Goal: Transaction & Acquisition: Obtain resource

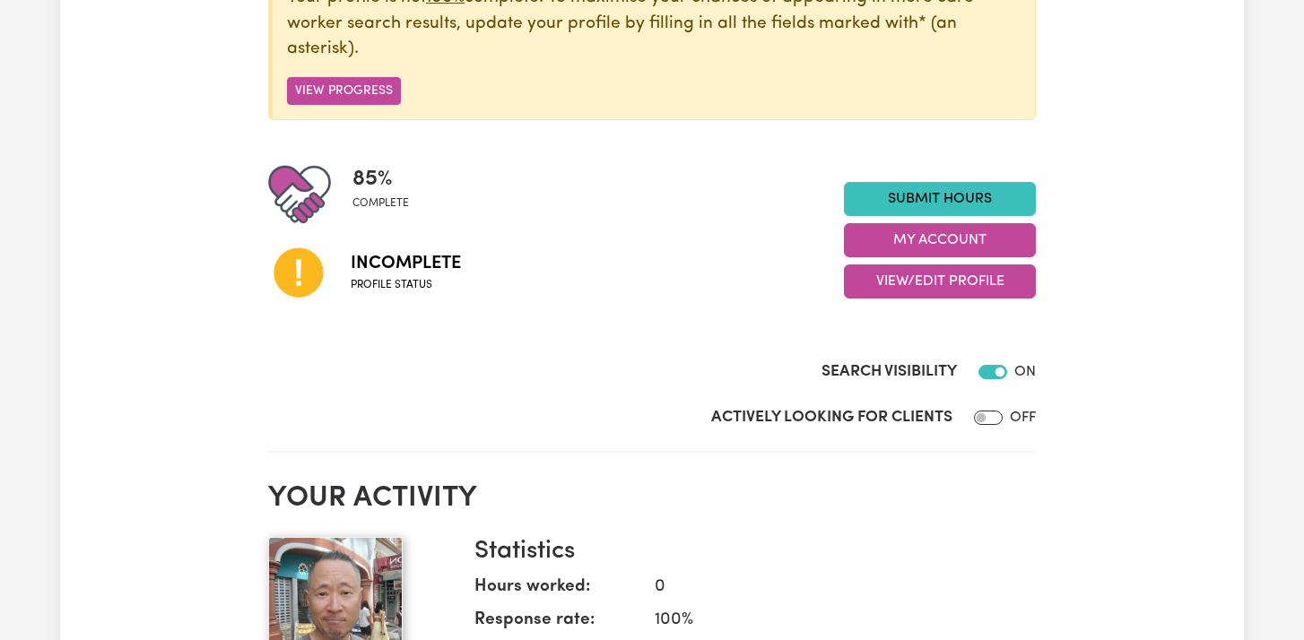
scroll to position [268, 0]
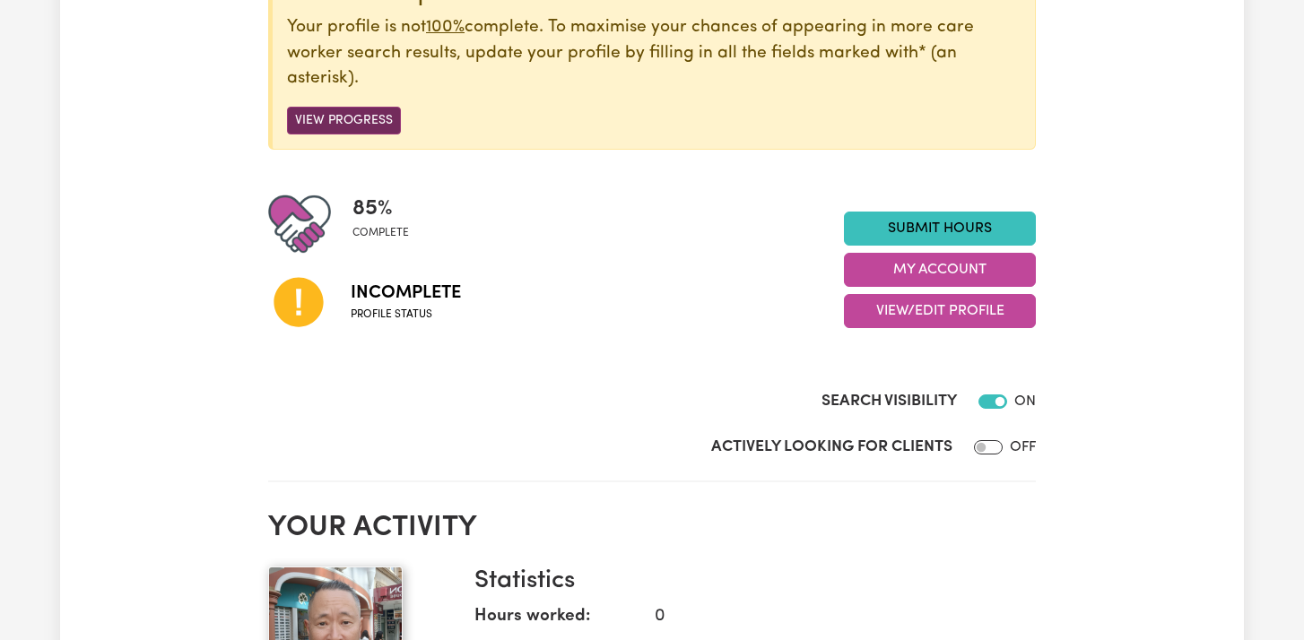
click at [344, 126] on button "View Progress" at bounding box center [344, 121] width 114 height 28
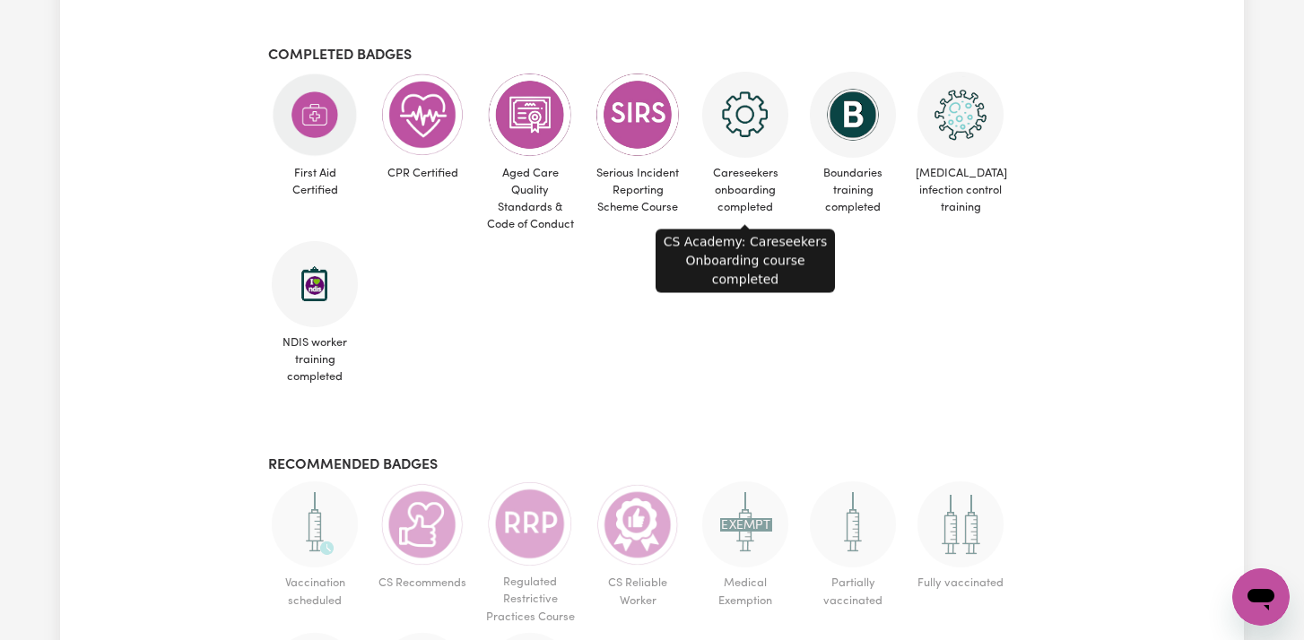
scroll to position [1442, 0]
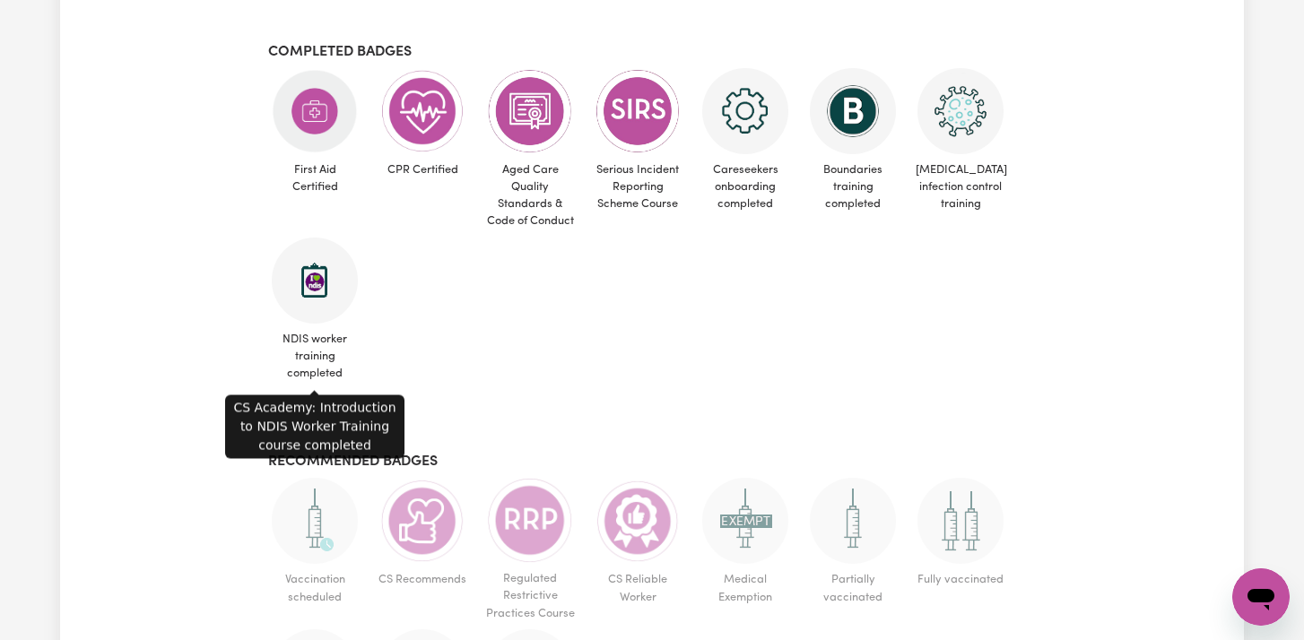
click at [308, 326] on span "NDIS worker training completed" at bounding box center [314, 357] width 93 height 66
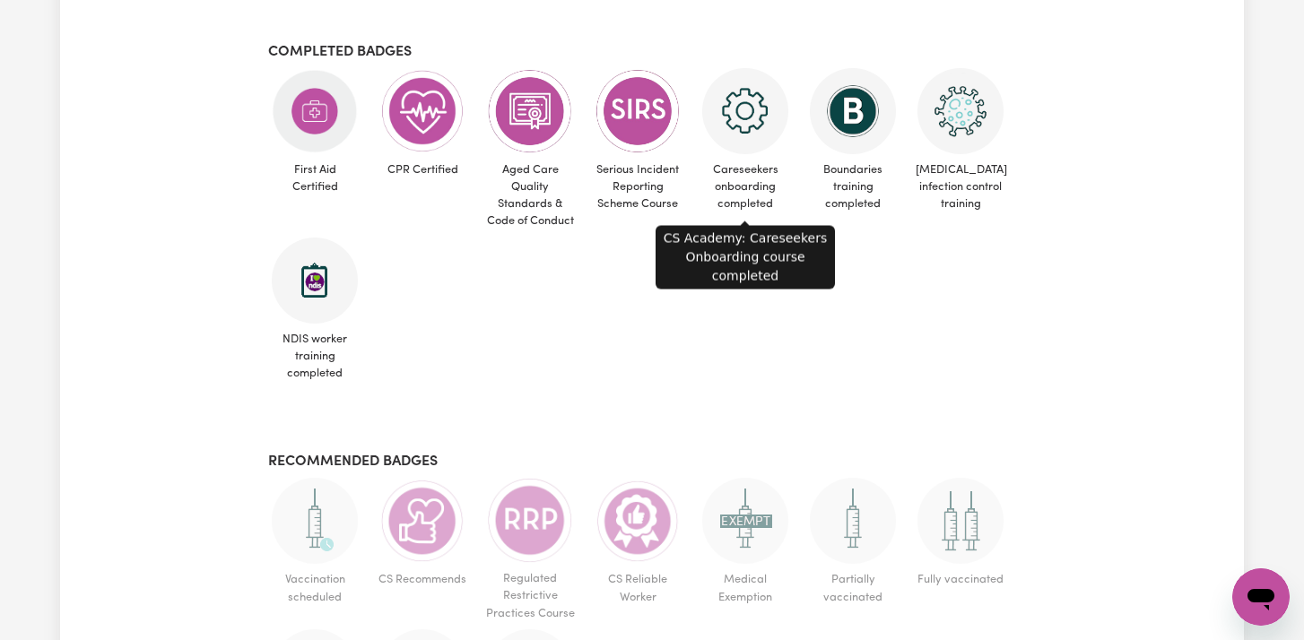
click at [719, 149] on span "Careseekers onboarding completed" at bounding box center [745, 144] width 93 height 152
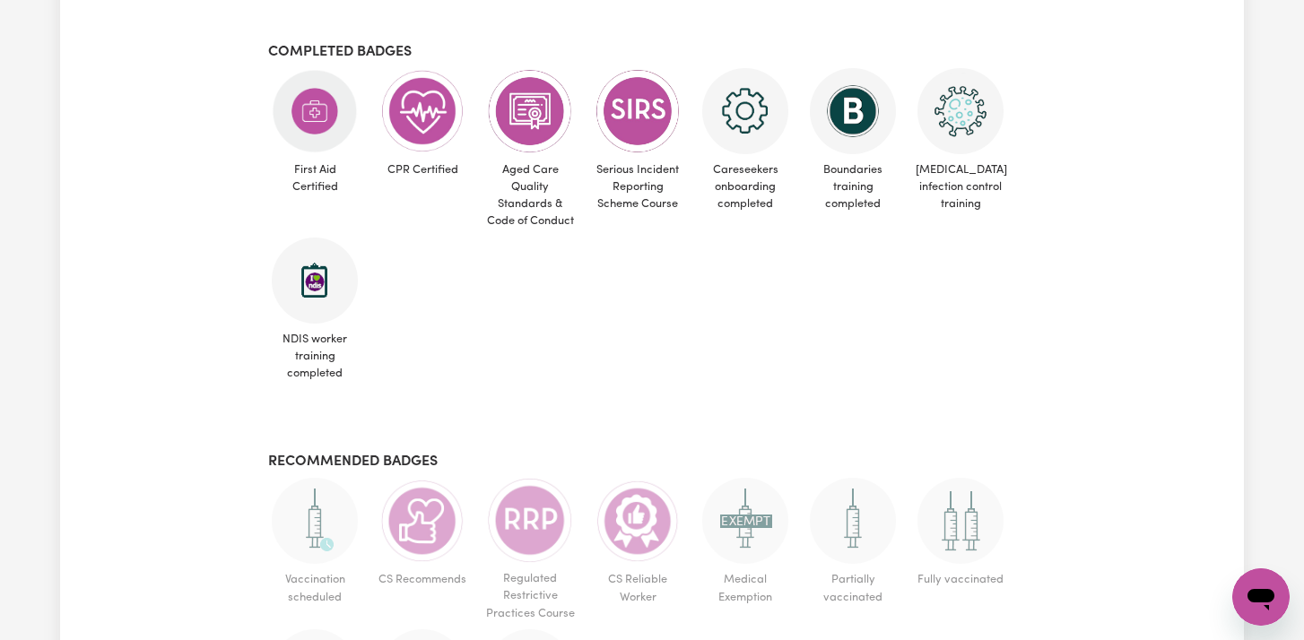
click at [733, 131] on img at bounding box center [745, 111] width 86 height 86
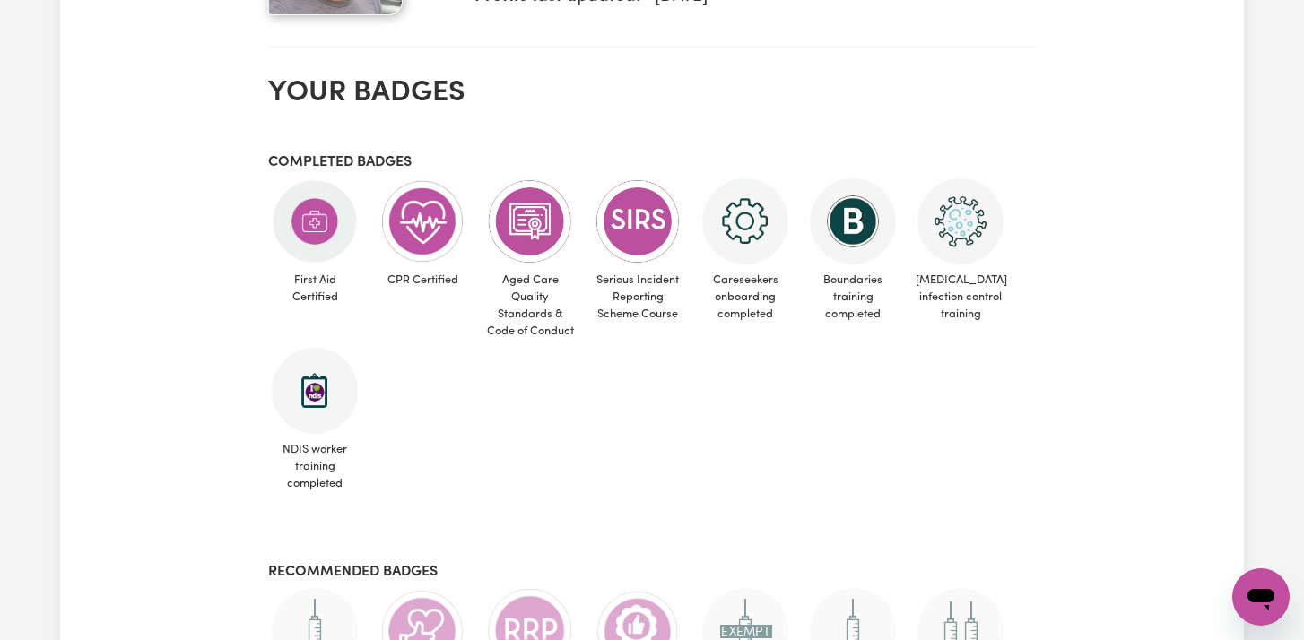
scroll to position [1277, 0]
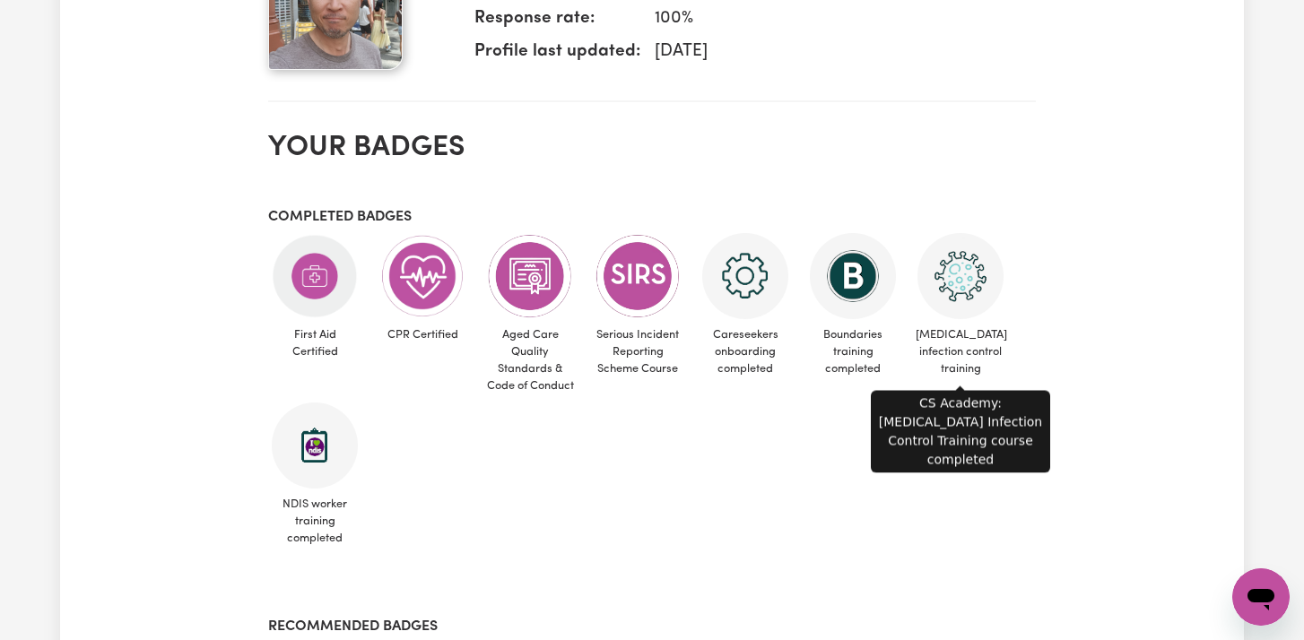
click at [963, 295] on img at bounding box center [960, 276] width 86 height 86
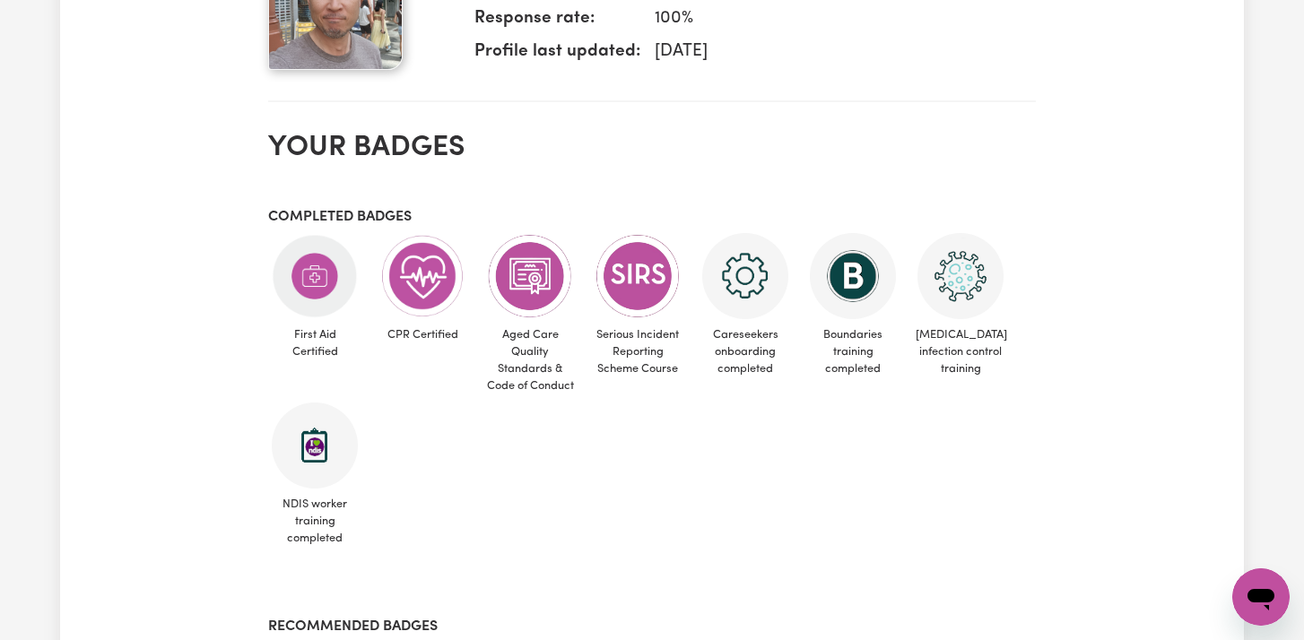
click at [963, 295] on img at bounding box center [960, 276] width 86 height 86
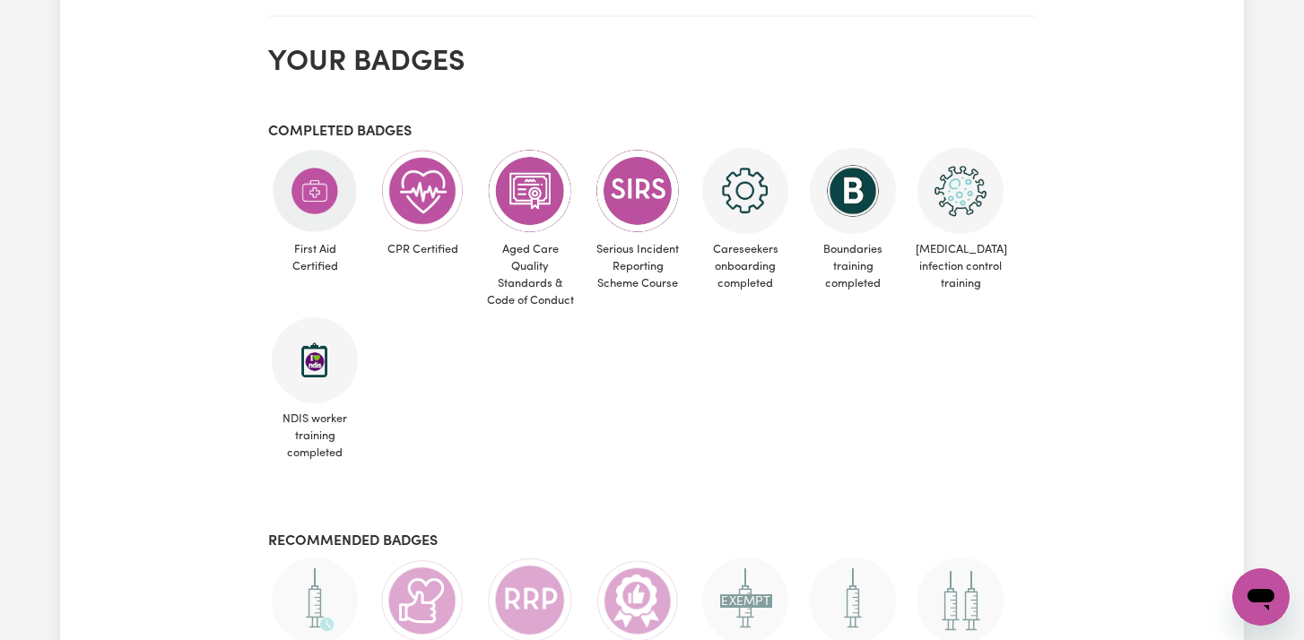
scroll to position [1426, 0]
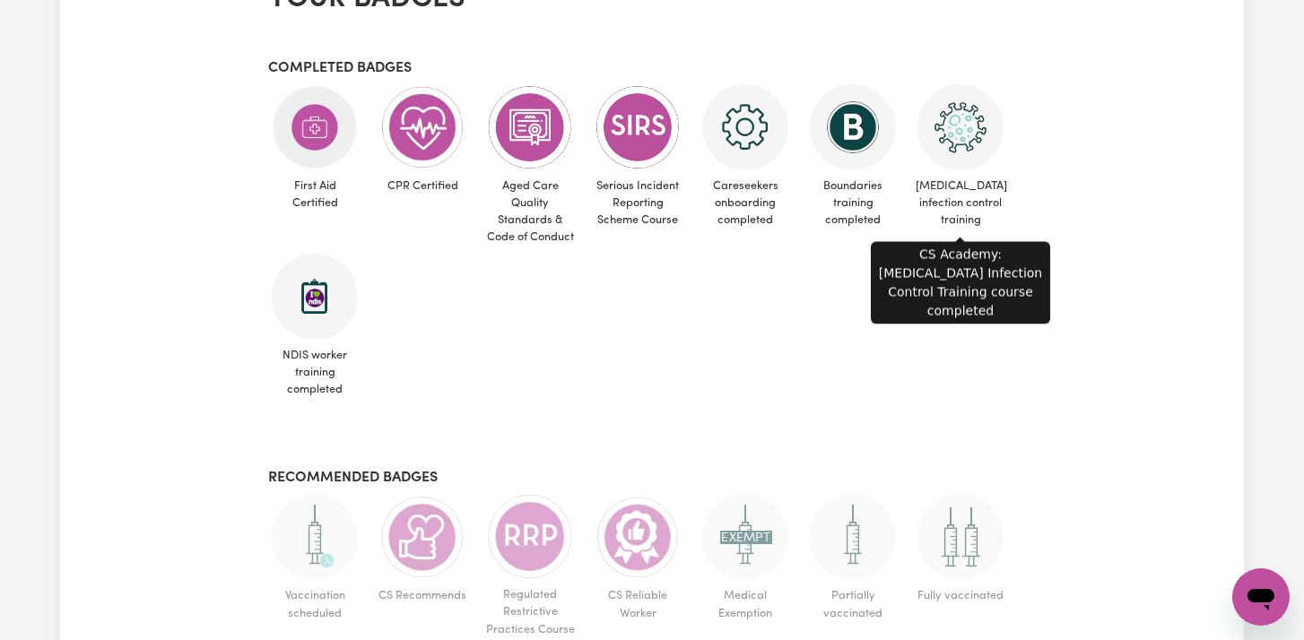
click at [966, 188] on span "[MEDICAL_DATA] infection control training" at bounding box center [960, 203] width 93 height 66
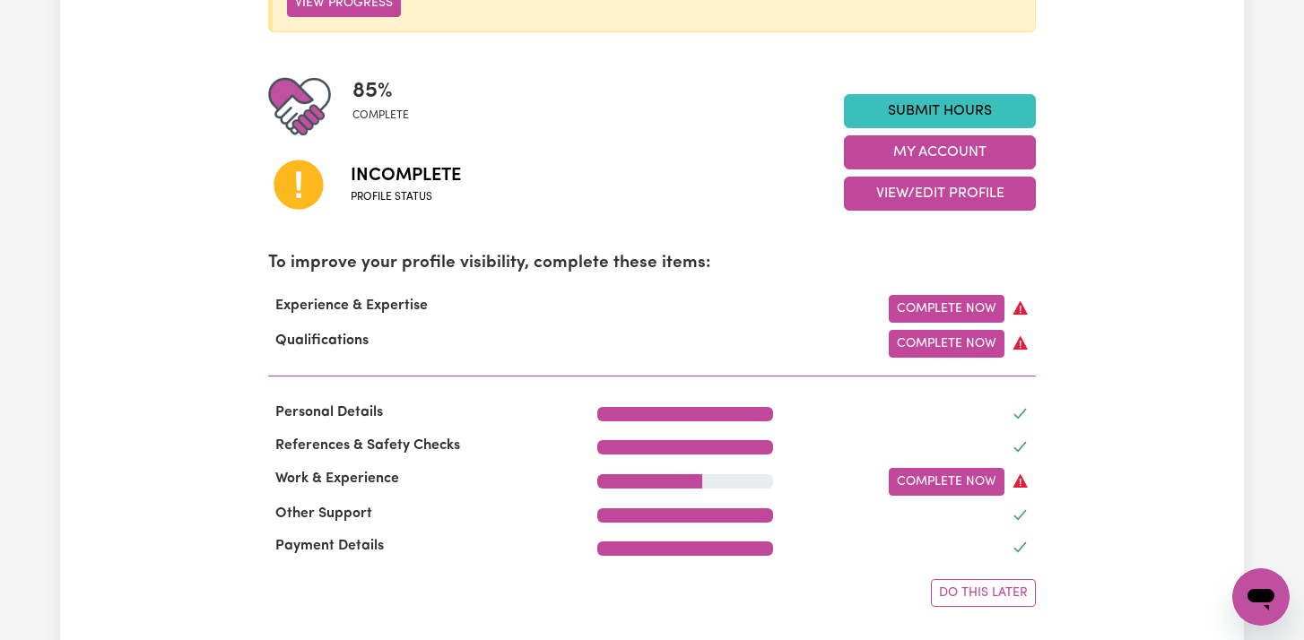
scroll to position [0, 0]
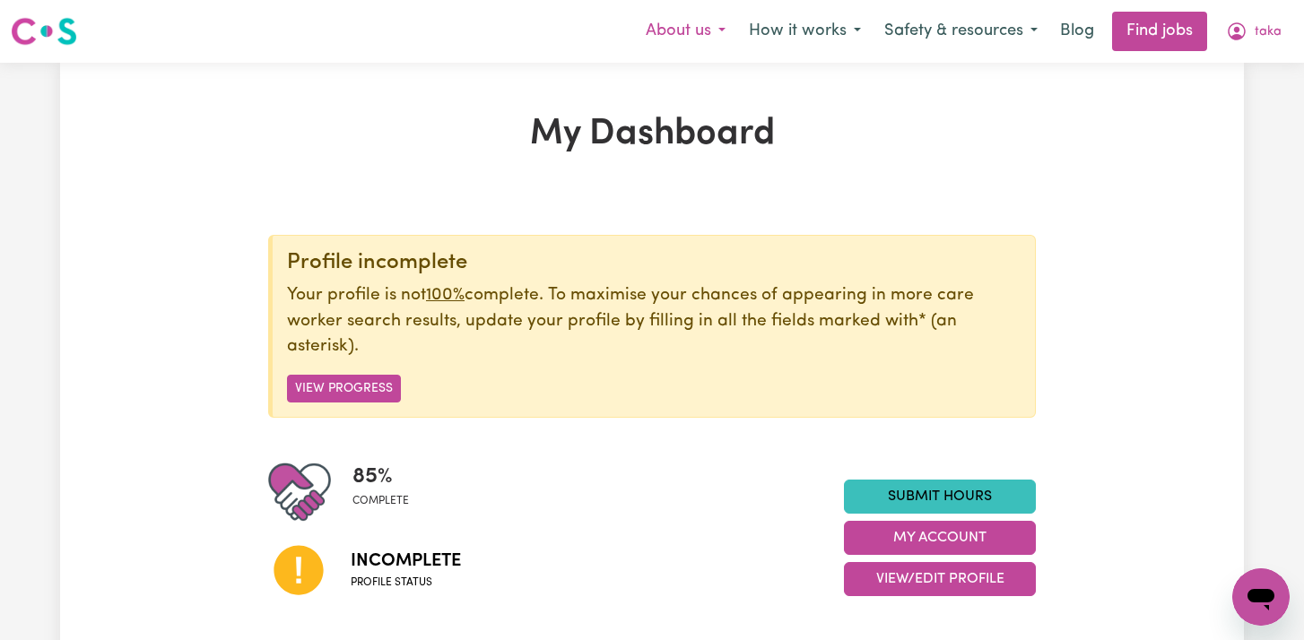
click at [675, 28] on button "About us" at bounding box center [685, 32] width 103 height 38
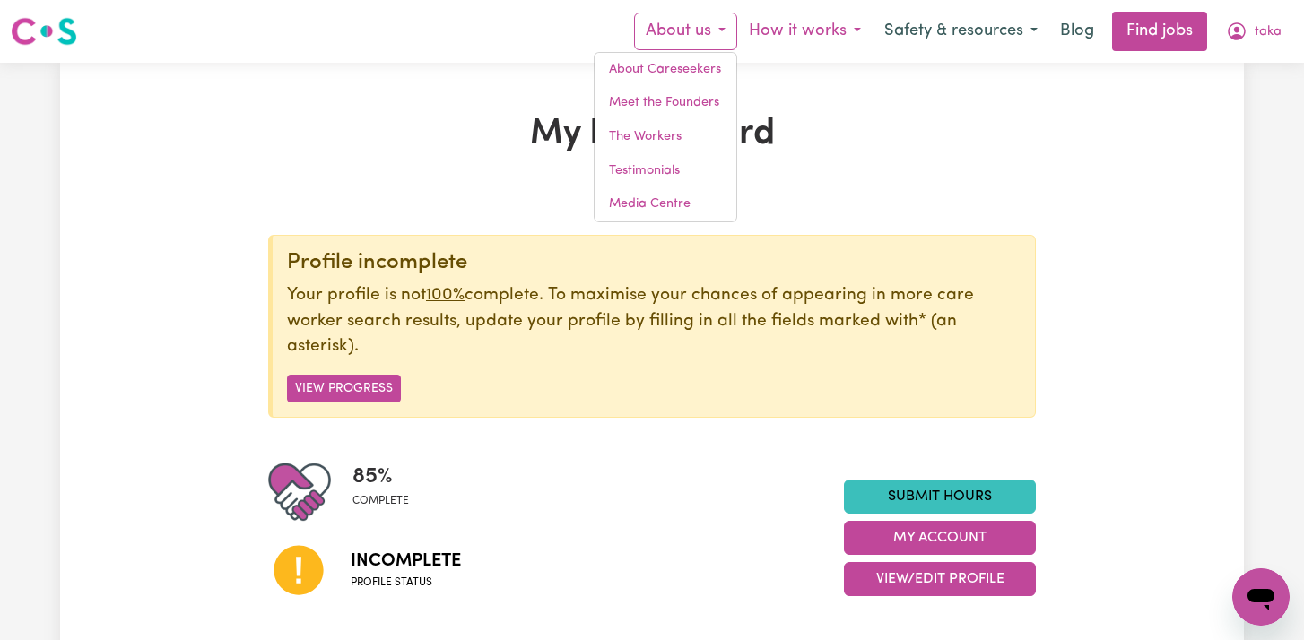
click at [761, 37] on button "How it works" at bounding box center [804, 32] width 135 height 38
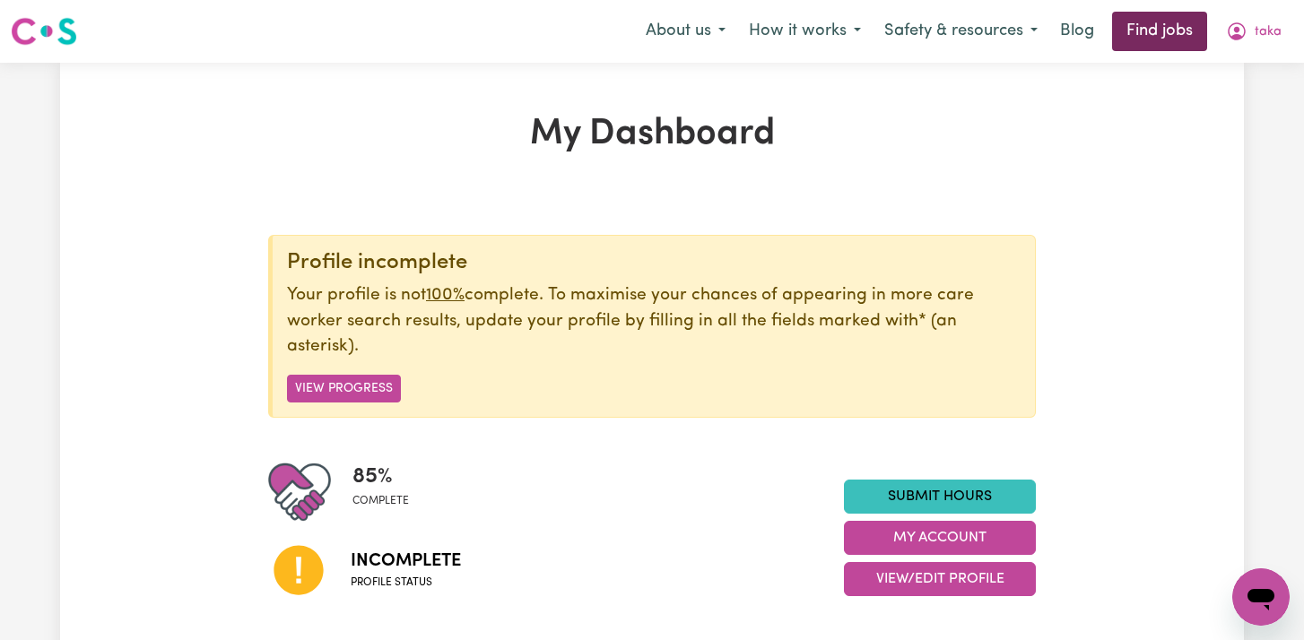
click at [1176, 44] on link "Find jobs" at bounding box center [1159, 31] width 95 height 39
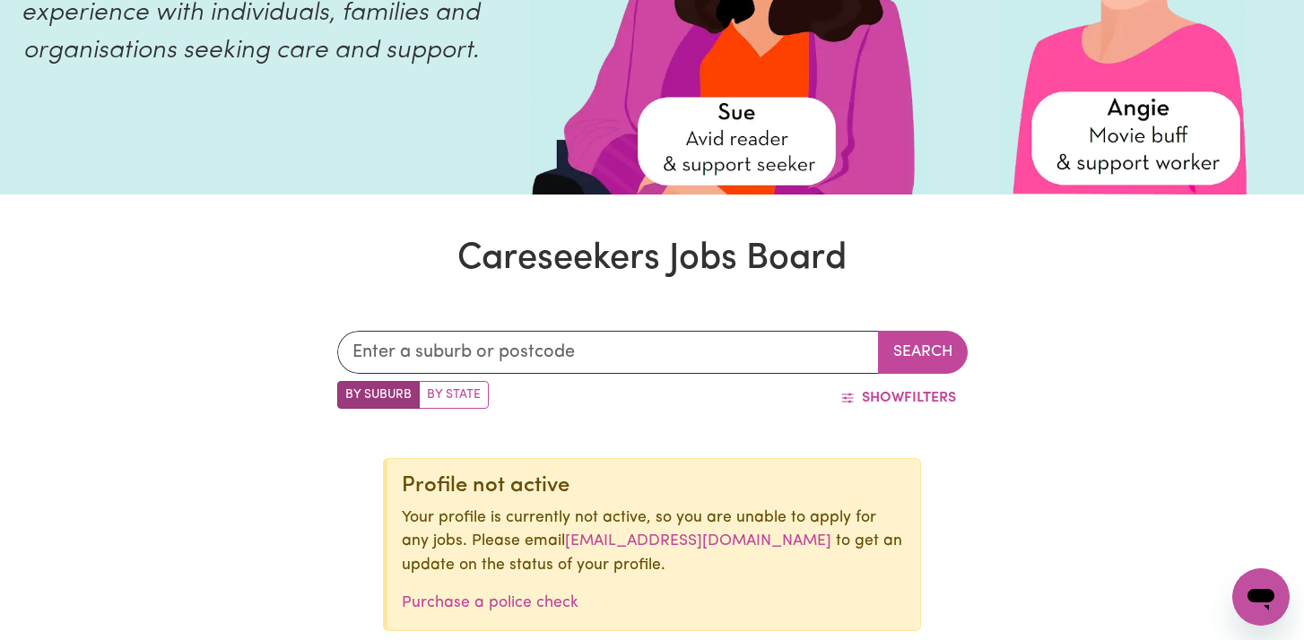
scroll to position [302, 0]
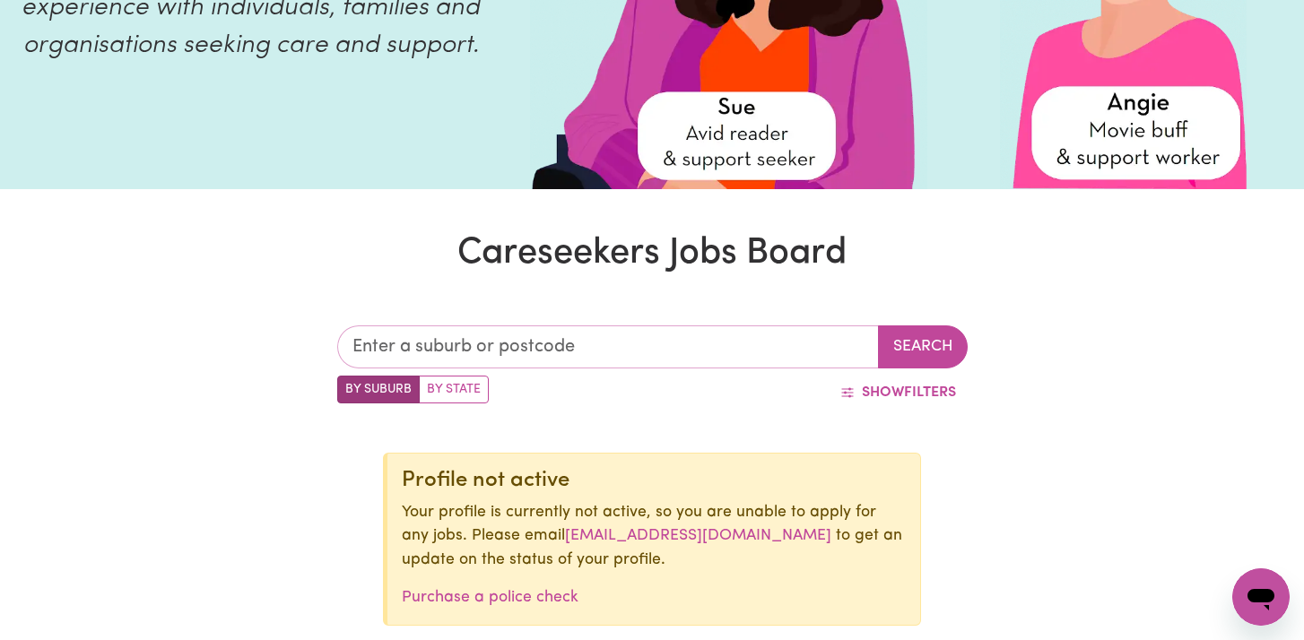
click at [683, 347] on input "text" at bounding box center [608, 346] width 542 height 43
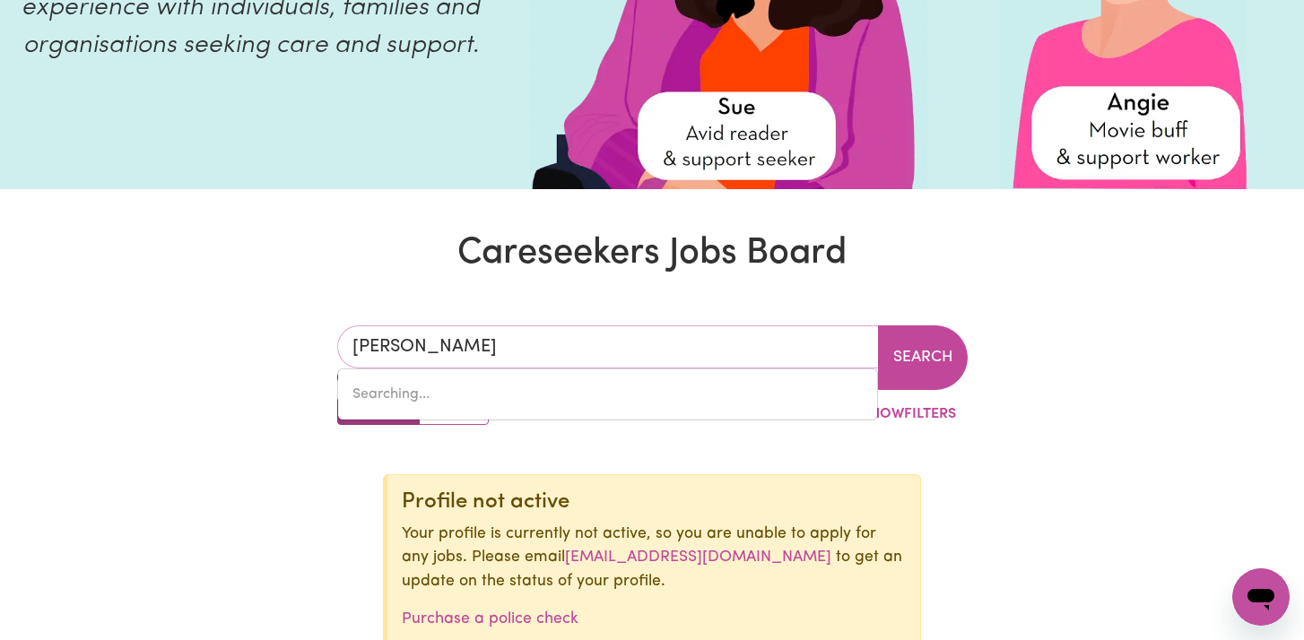
type input "malver"
type input "malverN, South Australia, 5061"
type input "malvern"
type input "malvern, South Australia, 5061"
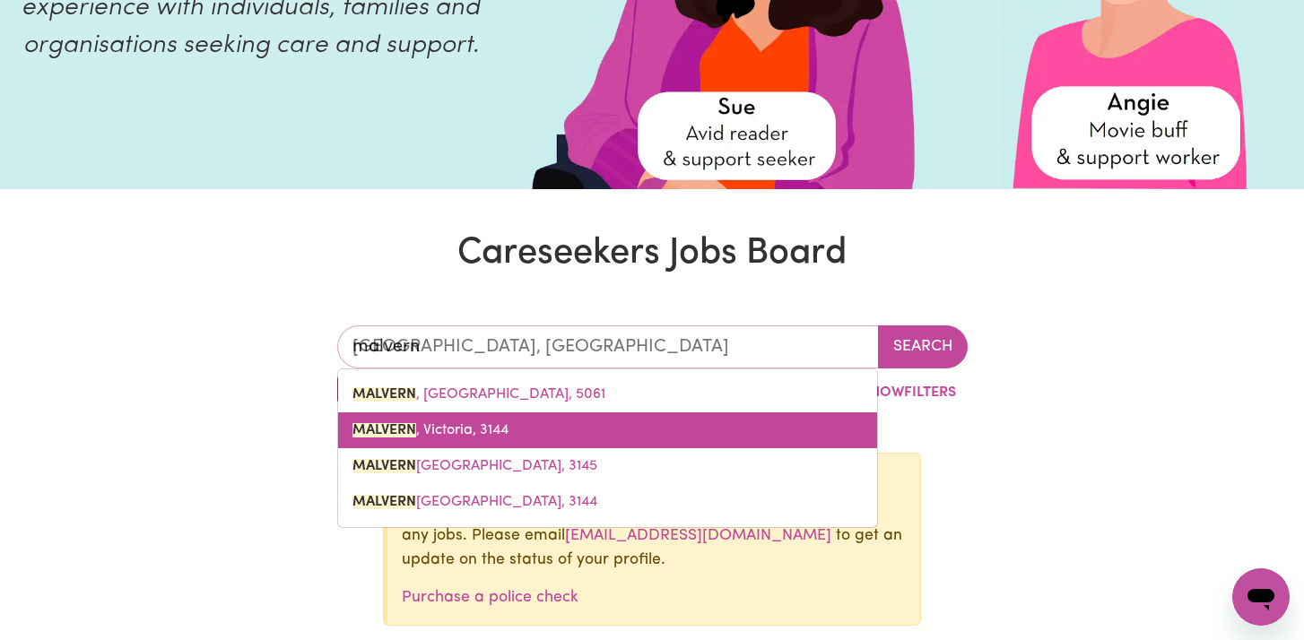
click at [639, 433] on link "MALVERN , Victoria, 3144" at bounding box center [607, 430] width 539 height 36
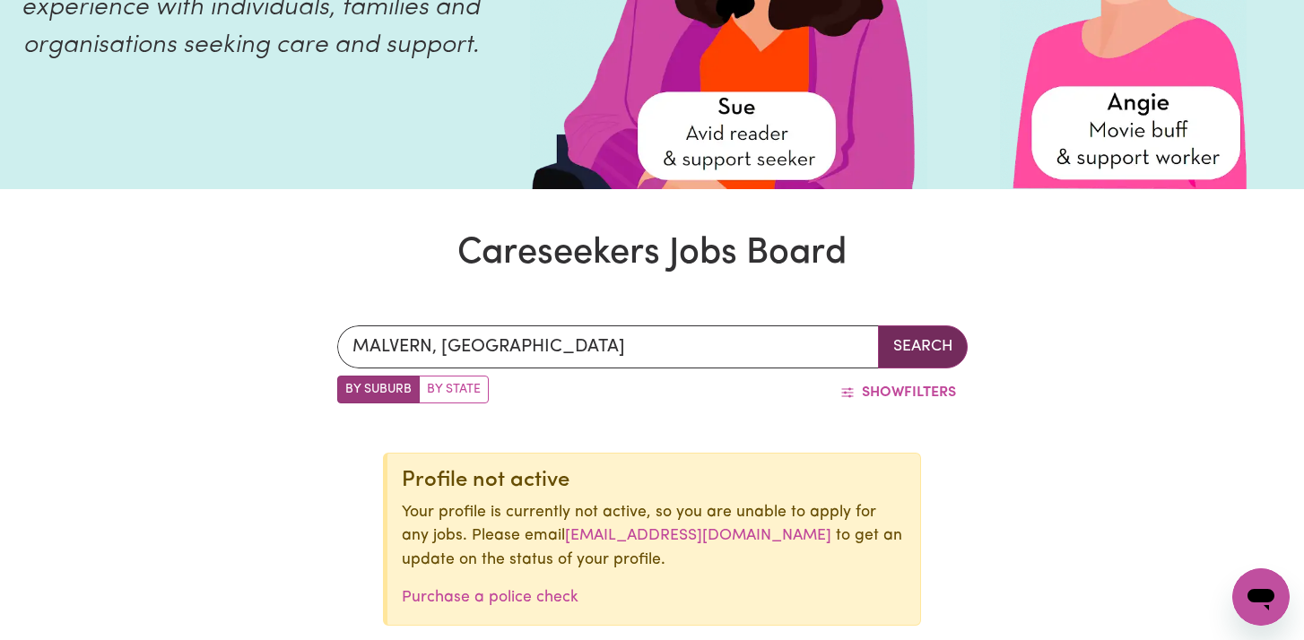
click at [912, 337] on button "Search" at bounding box center [923, 346] width 90 height 43
click at [912, 338] on button "Search" at bounding box center [923, 346] width 90 height 43
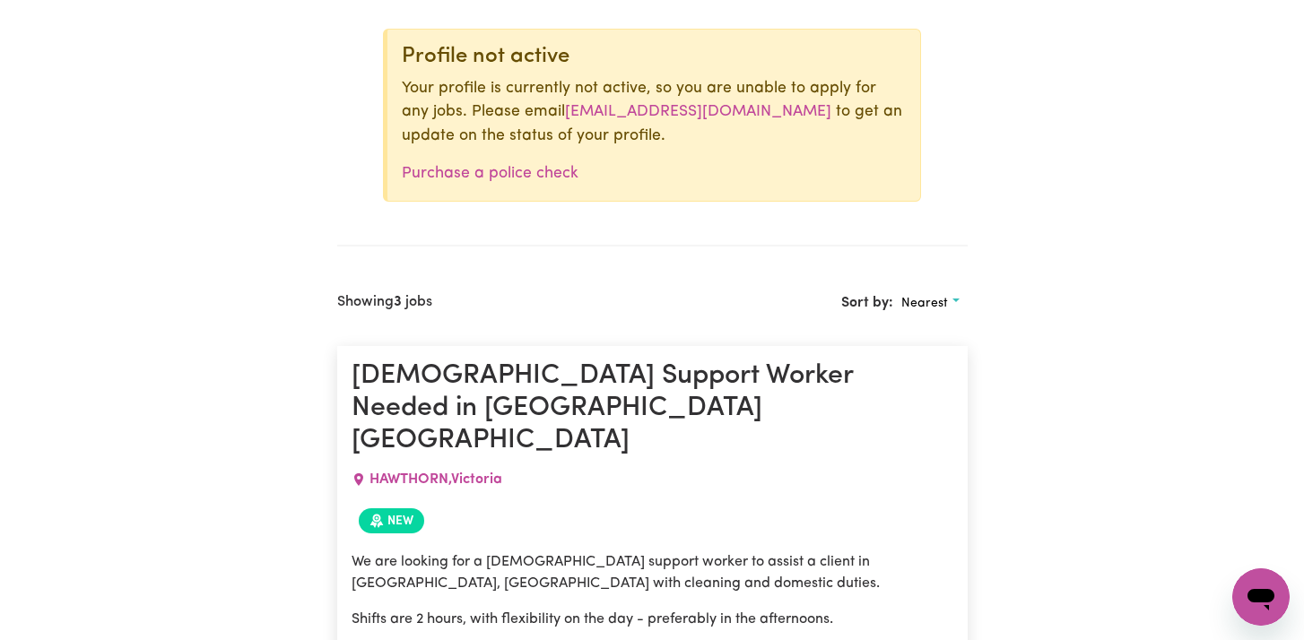
scroll to position [727, 0]
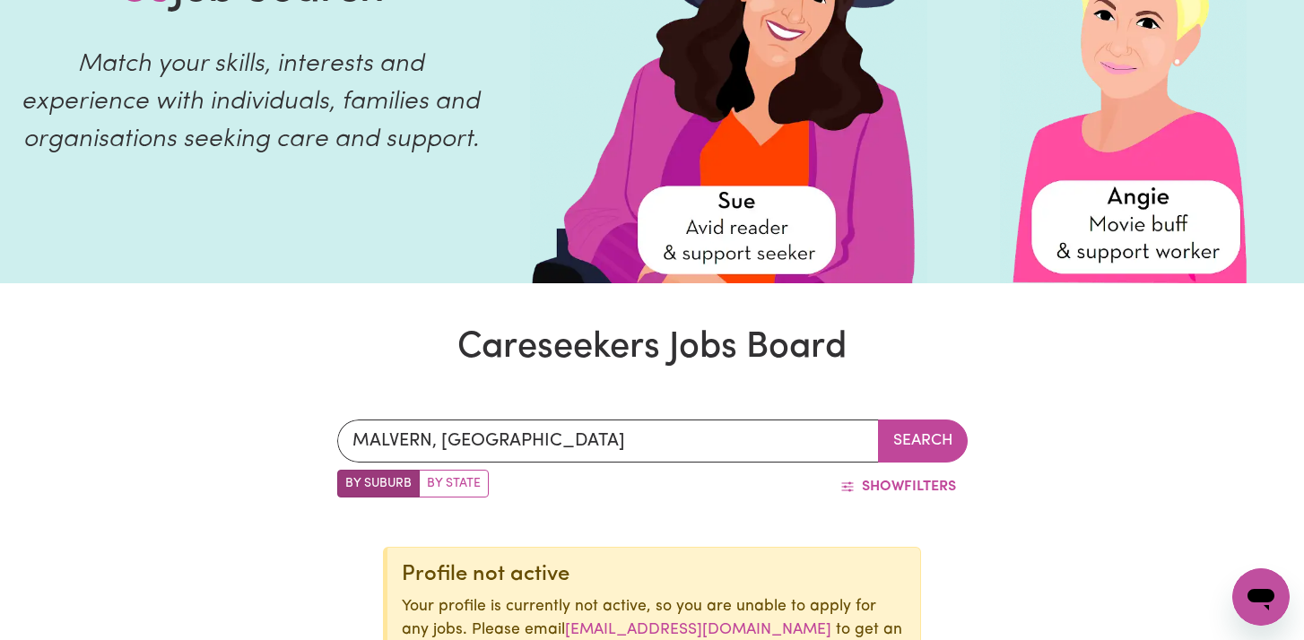
scroll to position [0, 0]
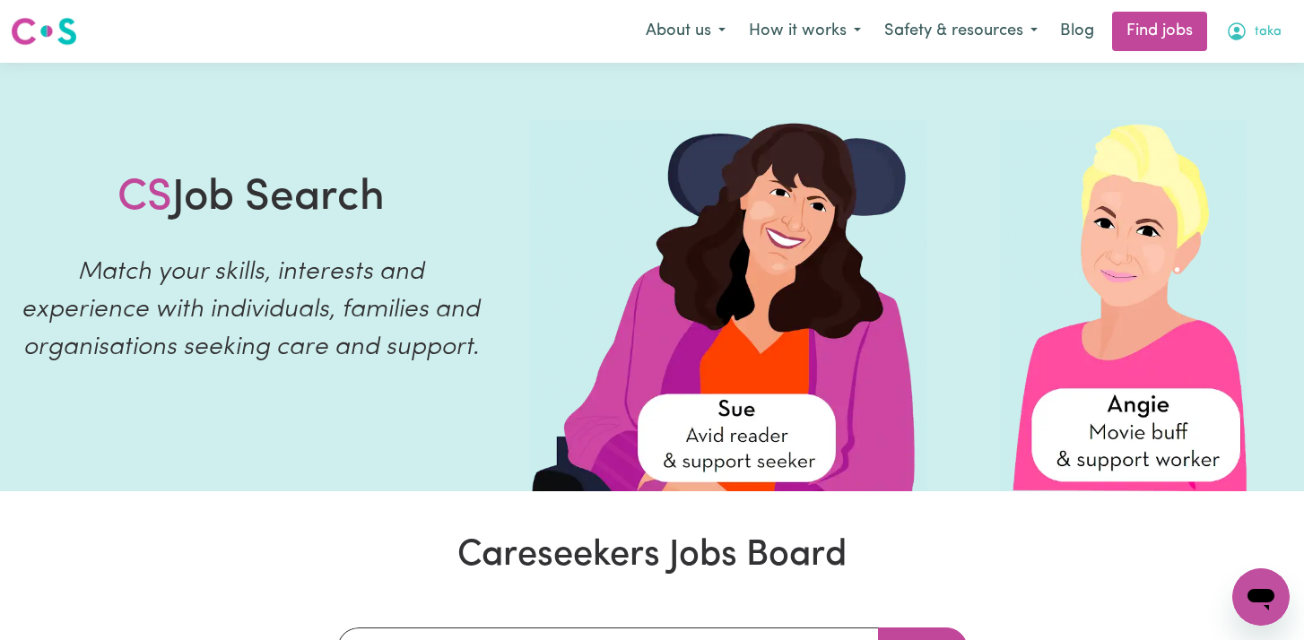
click at [1237, 37] on icon "My Account" at bounding box center [1237, 31] width 18 height 18
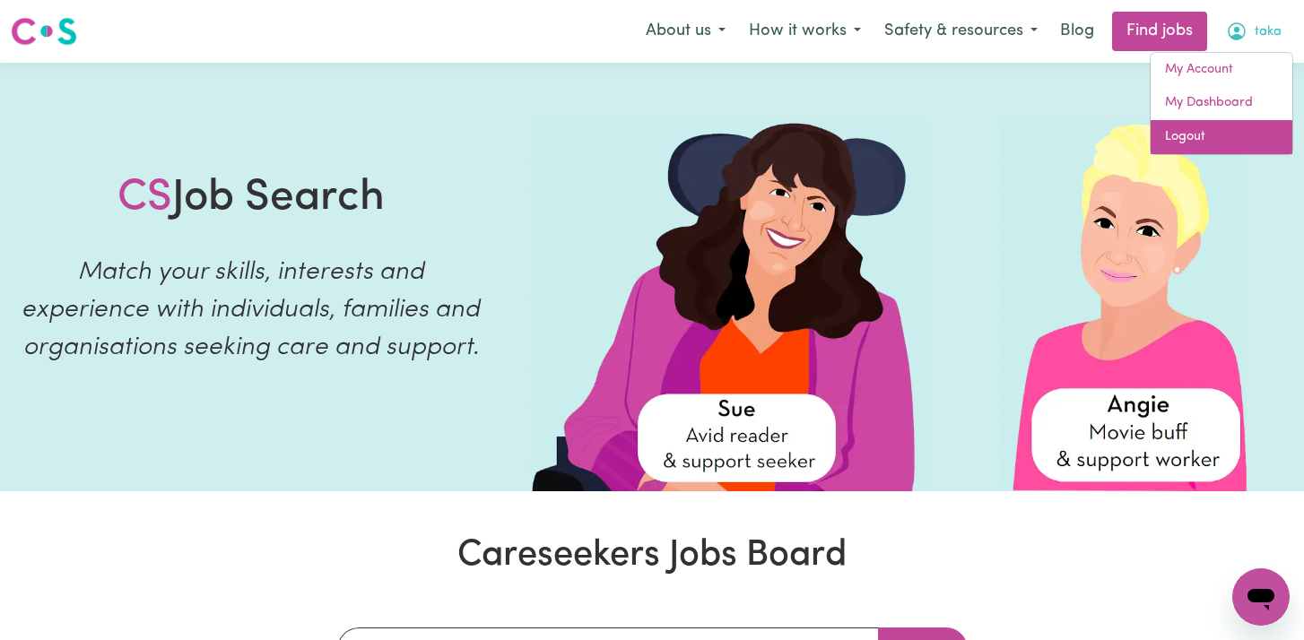
click at [1191, 128] on link "Logout" at bounding box center [1221, 137] width 142 height 34
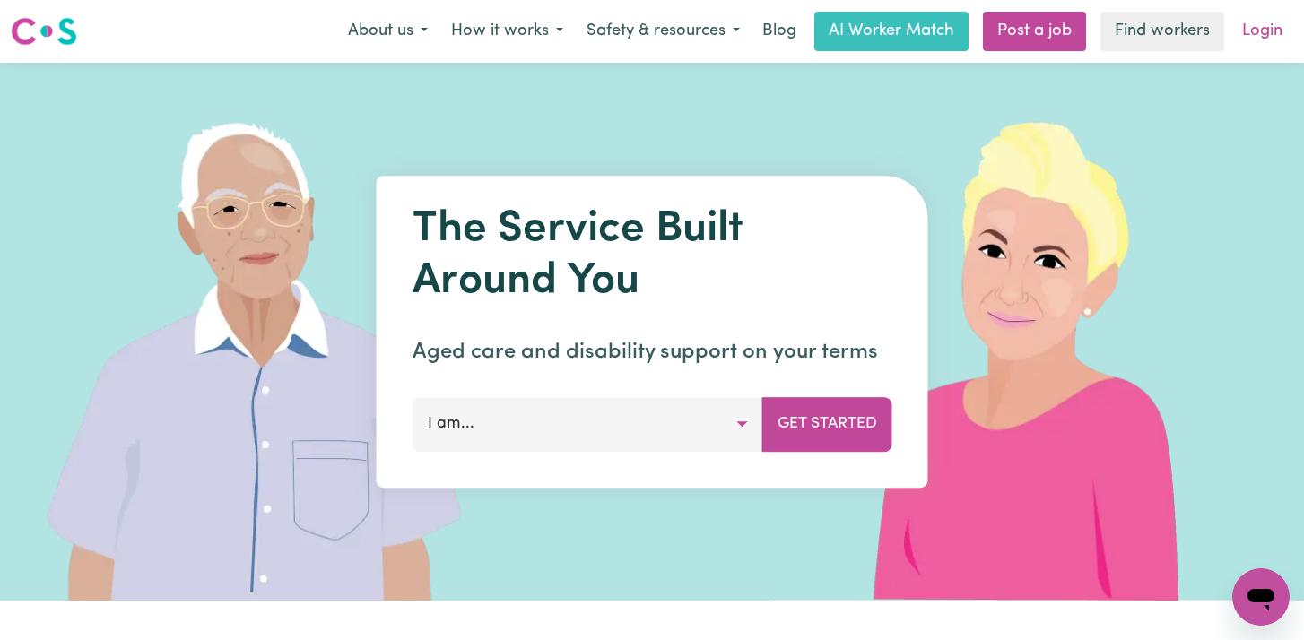
click at [1254, 33] on link "Login" at bounding box center [1262, 31] width 62 height 39
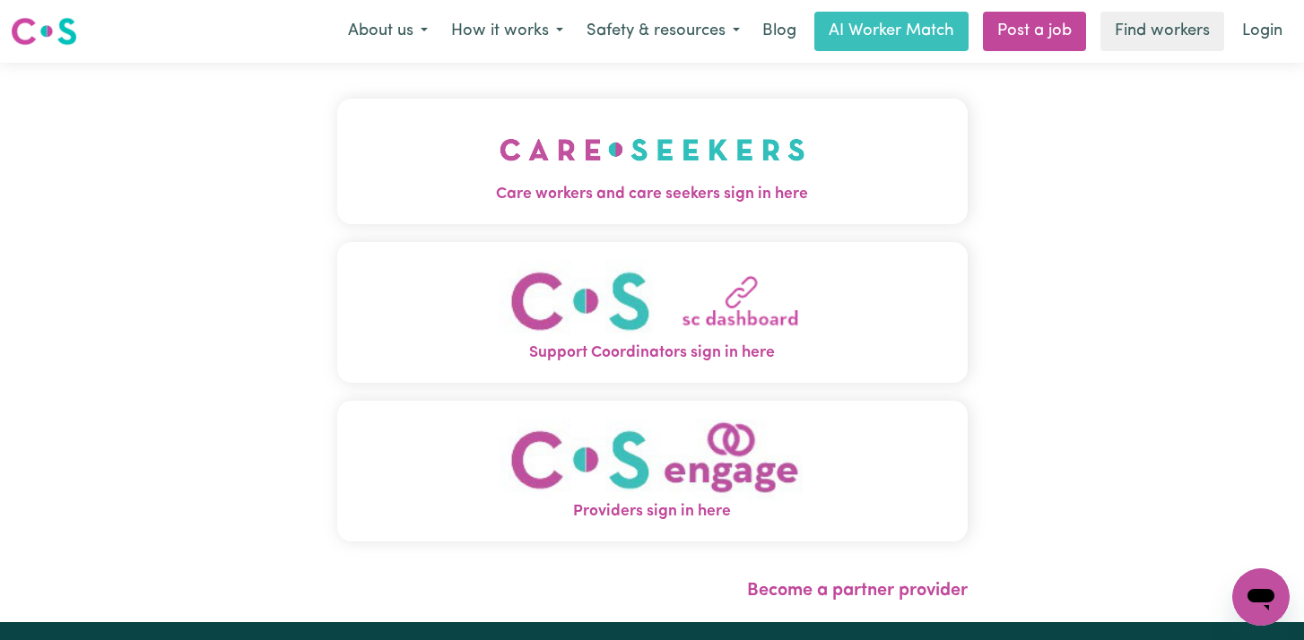
click at [840, 168] on button "Care workers and care seekers sign in here" at bounding box center [652, 162] width 630 height 126
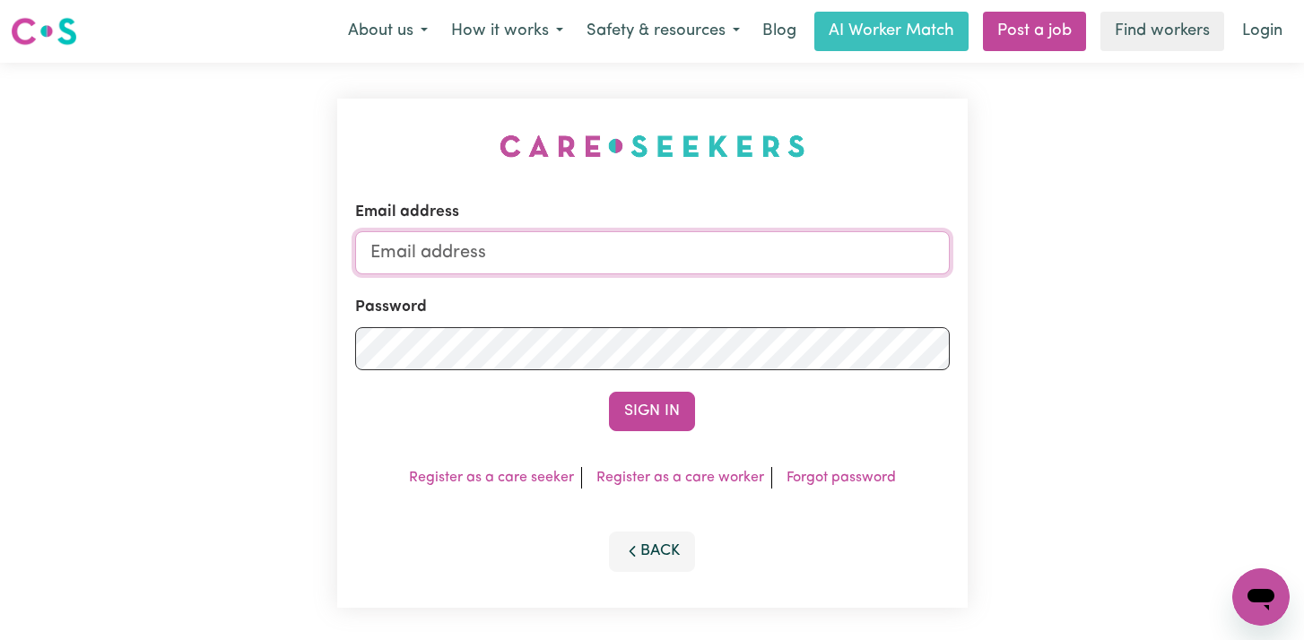
click at [723, 254] on input "Email address" at bounding box center [652, 252] width 594 height 43
type input "taka.komuro1@gmail.com"
click at [609, 392] on button "Sign In" at bounding box center [652, 411] width 86 height 39
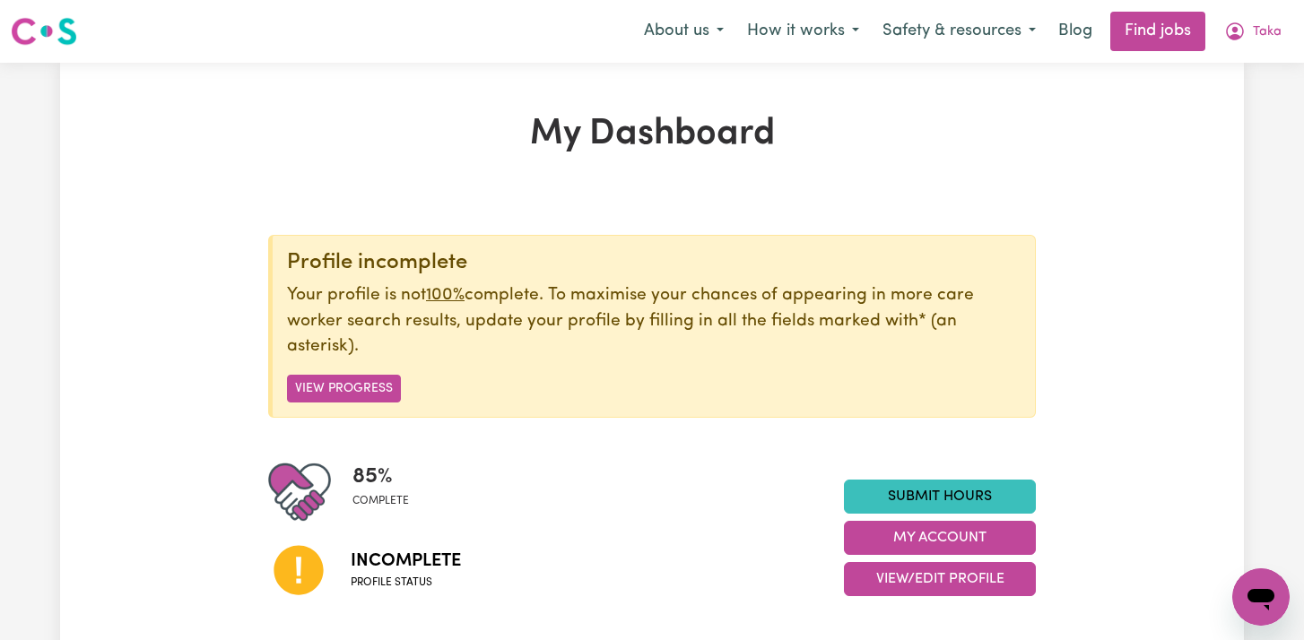
click at [507, 504] on div "85 % complete" at bounding box center [556, 492] width 576 height 63
click at [1145, 29] on link "Find jobs" at bounding box center [1157, 31] width 95 height 39
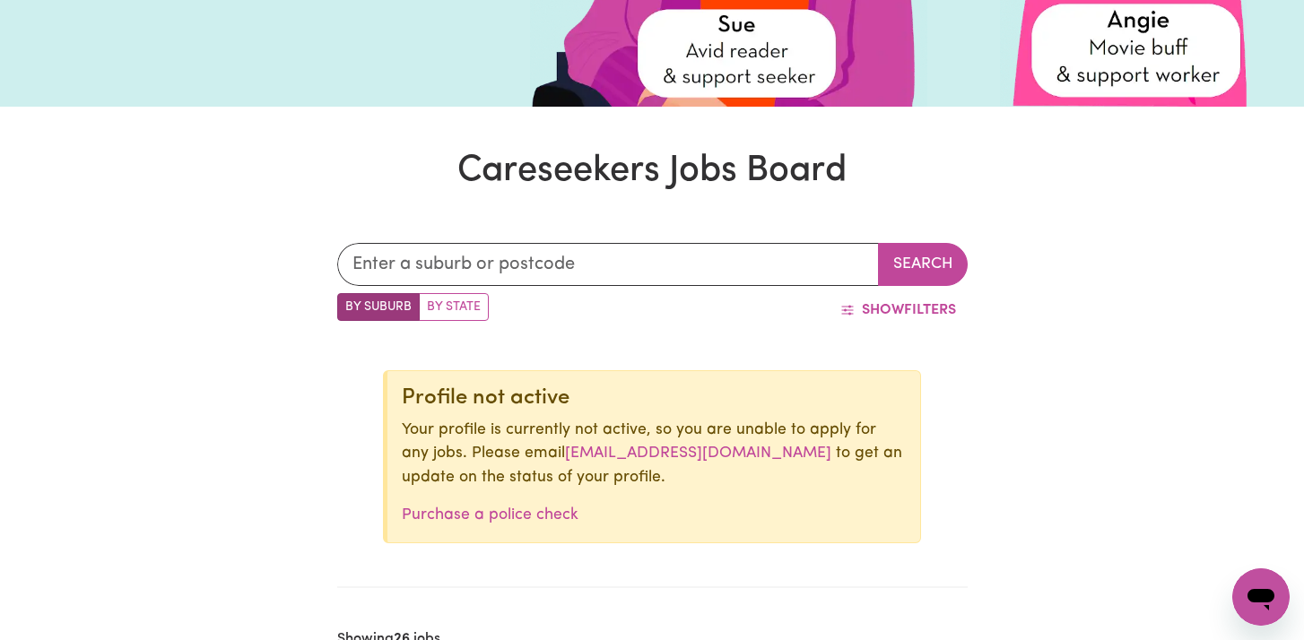
scroll to position [400, 0]
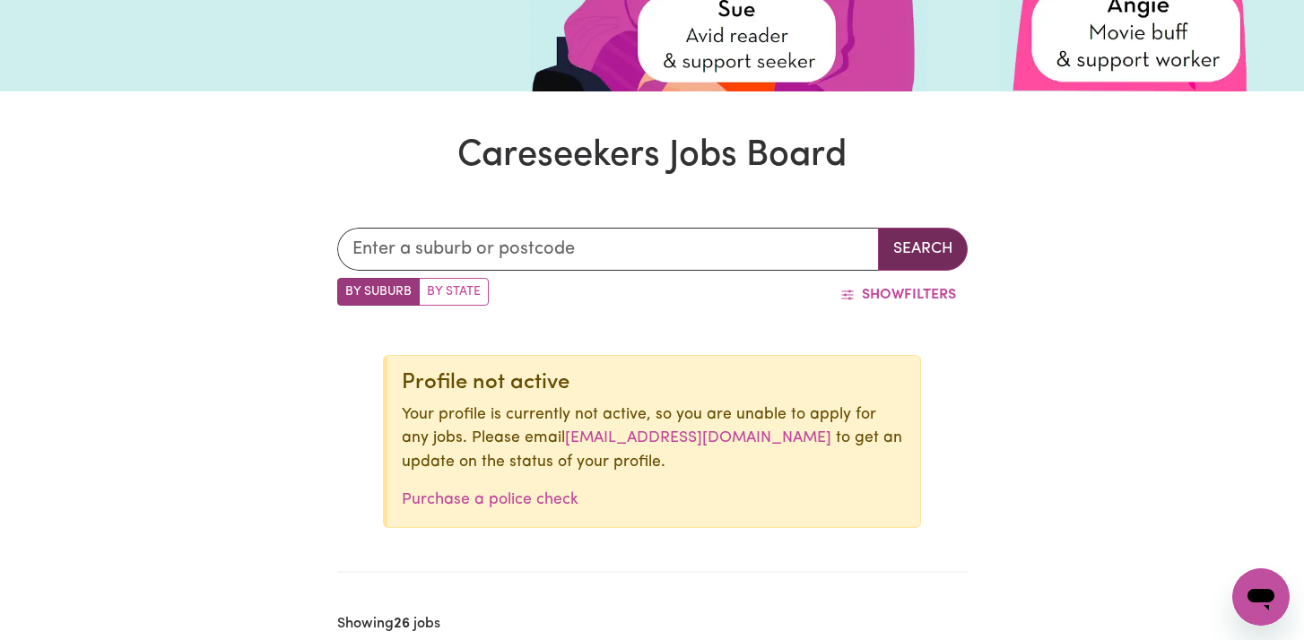
click at [903, 247] on button "Search" at bounding box center [923, 249] width 90 height 43
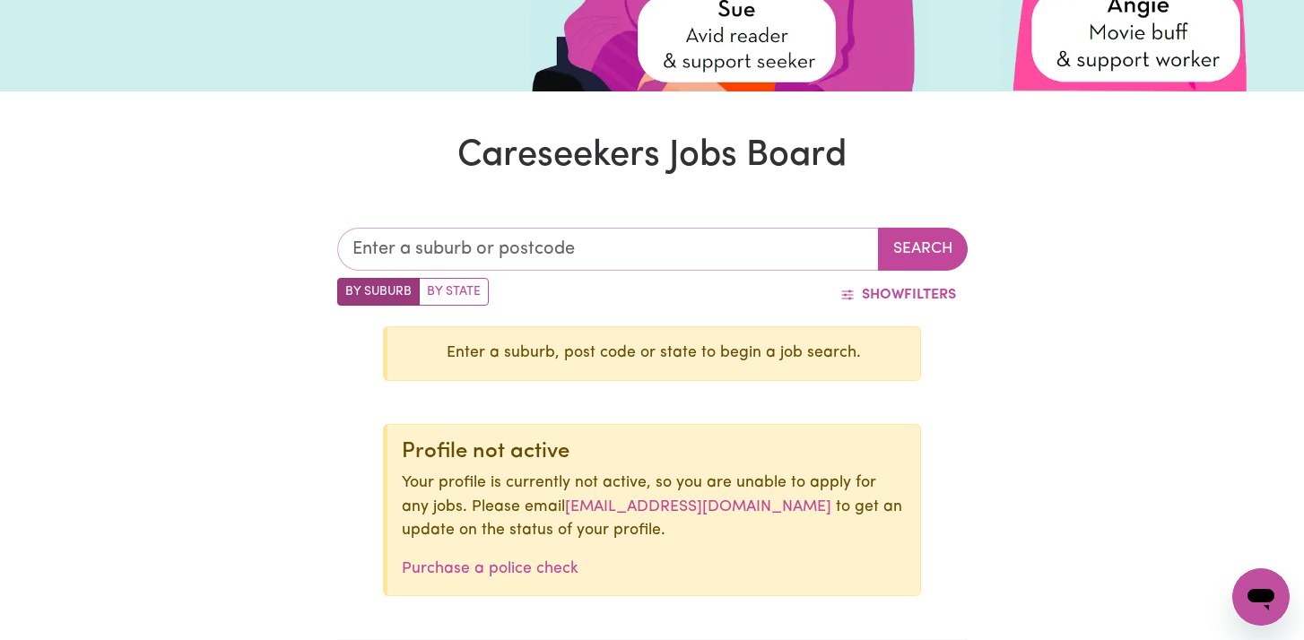
click at [761, 234] on input "text" at bounding box center [608, 249] width 542 height 43
type input "malvern"
type input "malvern, South Australia, 5061"
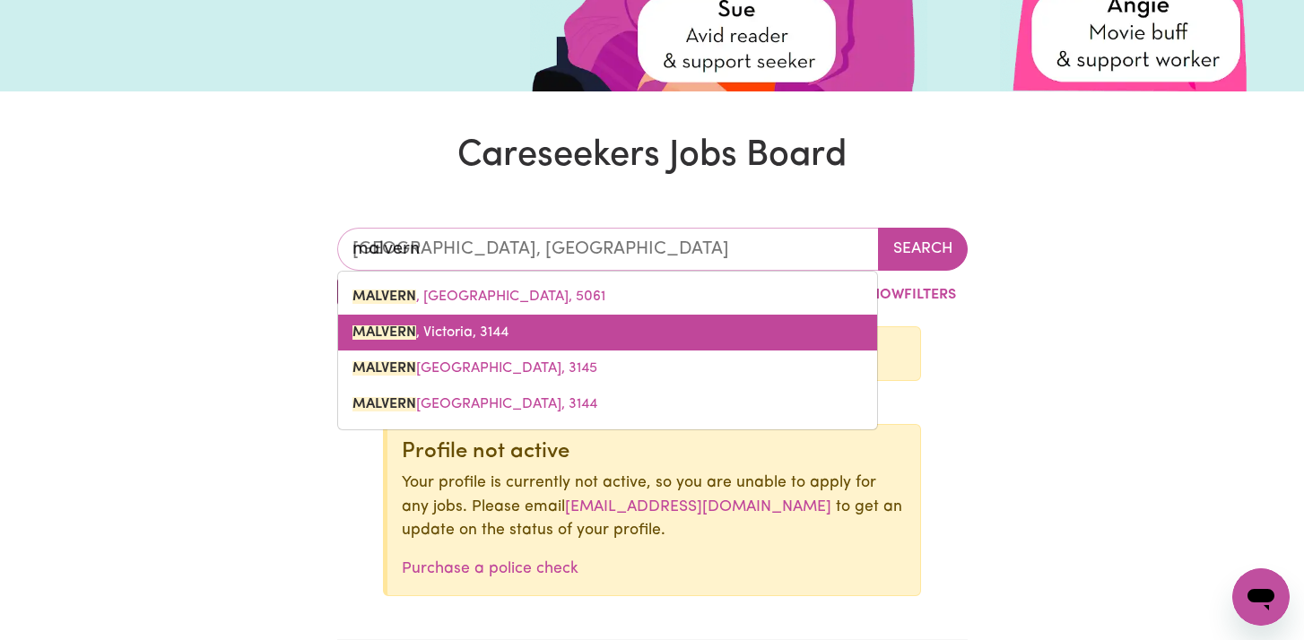
click at [674, 317] on link "MALVERN , Victoria, 3144" at bounding box center [607, 333] width 539 height 36
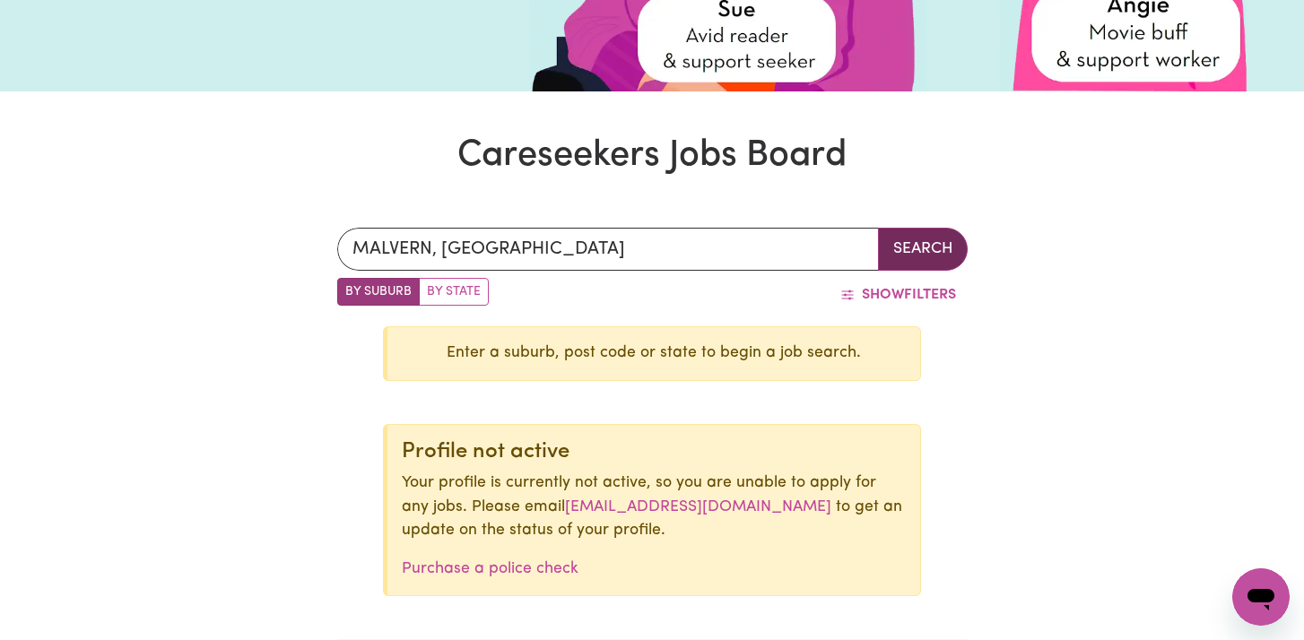
click at [934, 245] on button "Search" at bounding box center [923, 249] width 90 height 43
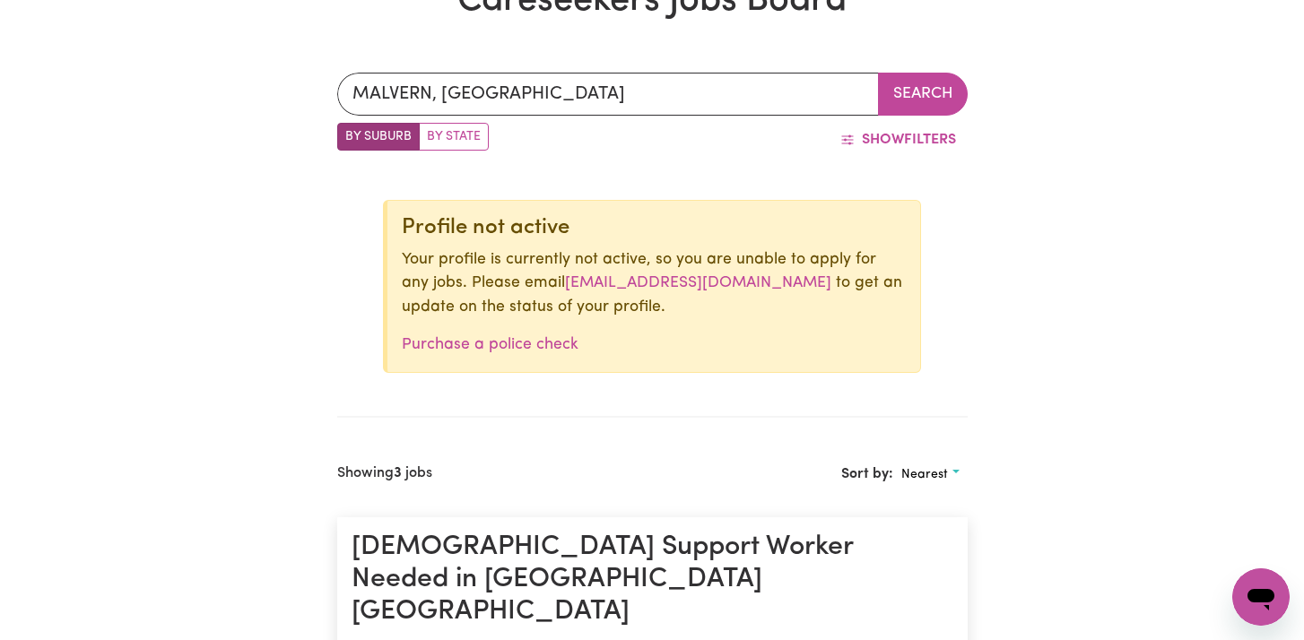
scroll to position [551, 0]
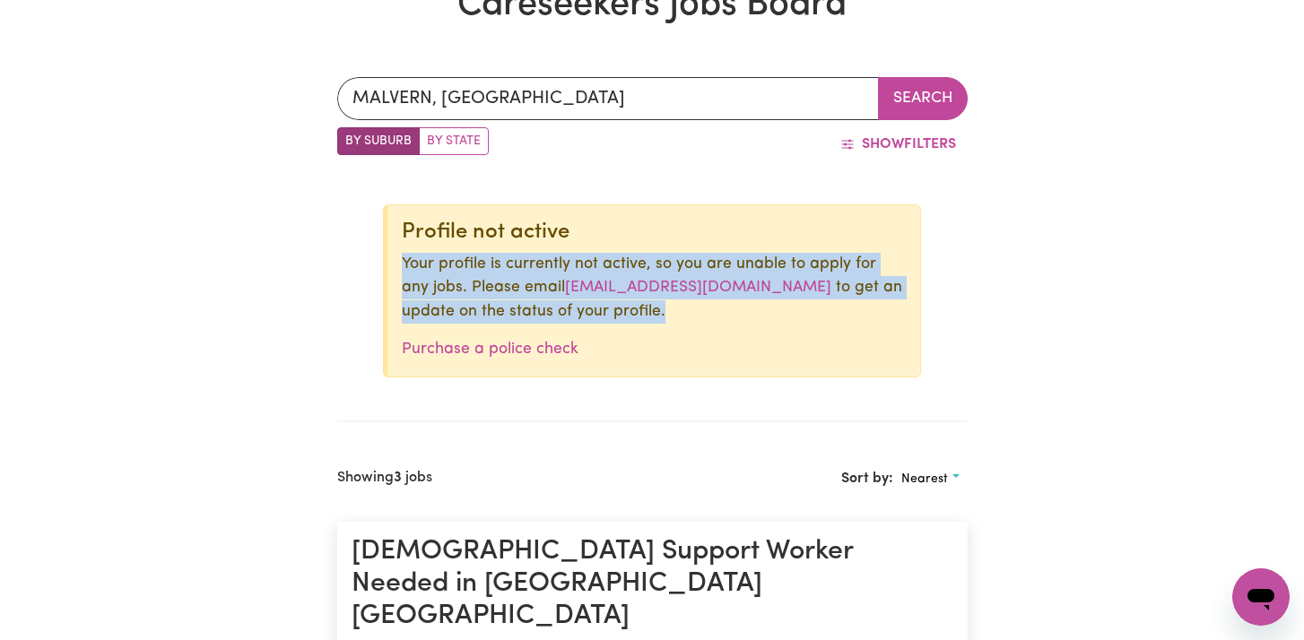
drag, startPoint x: 392, startPoint y: 259, endPoint x: 613, endPoint y: 327, distance: 231.7
click at [613, 328] on div "Profile not active Your profile is currently not active, so you are unable to a…" at bounding box center [652, 290] width 538 height 172
copy p "Your profile is currently not active, so you are unable to apply for any jobs. …"
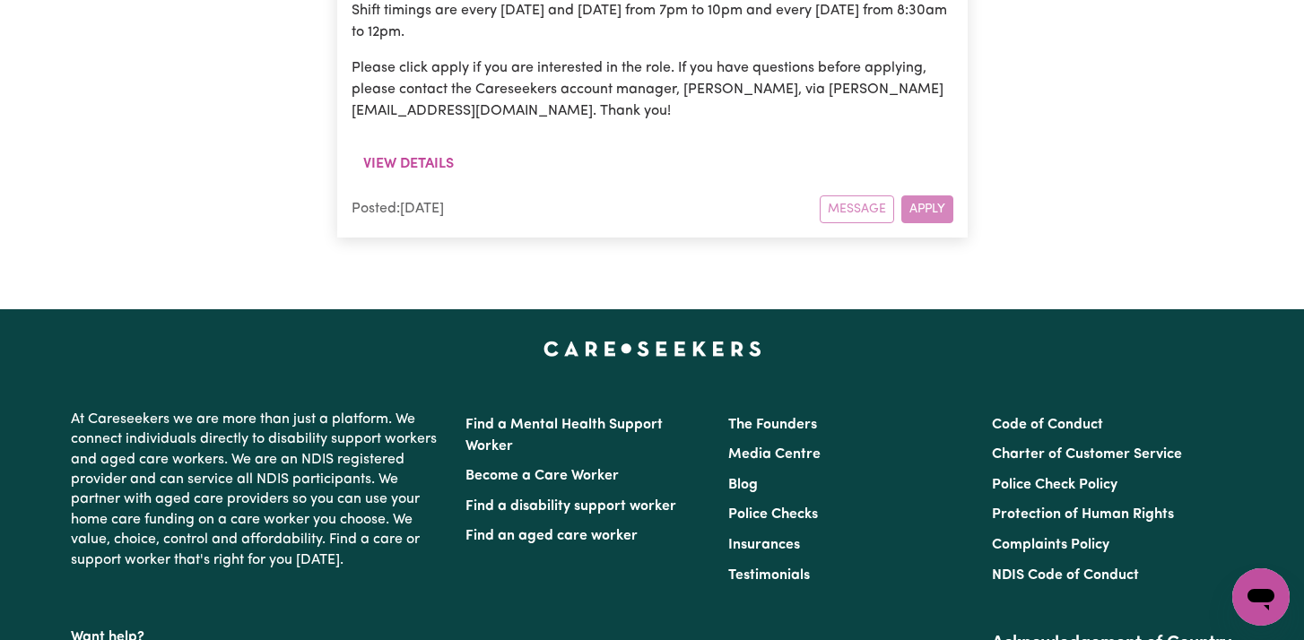
scroll to position [2522, 0]
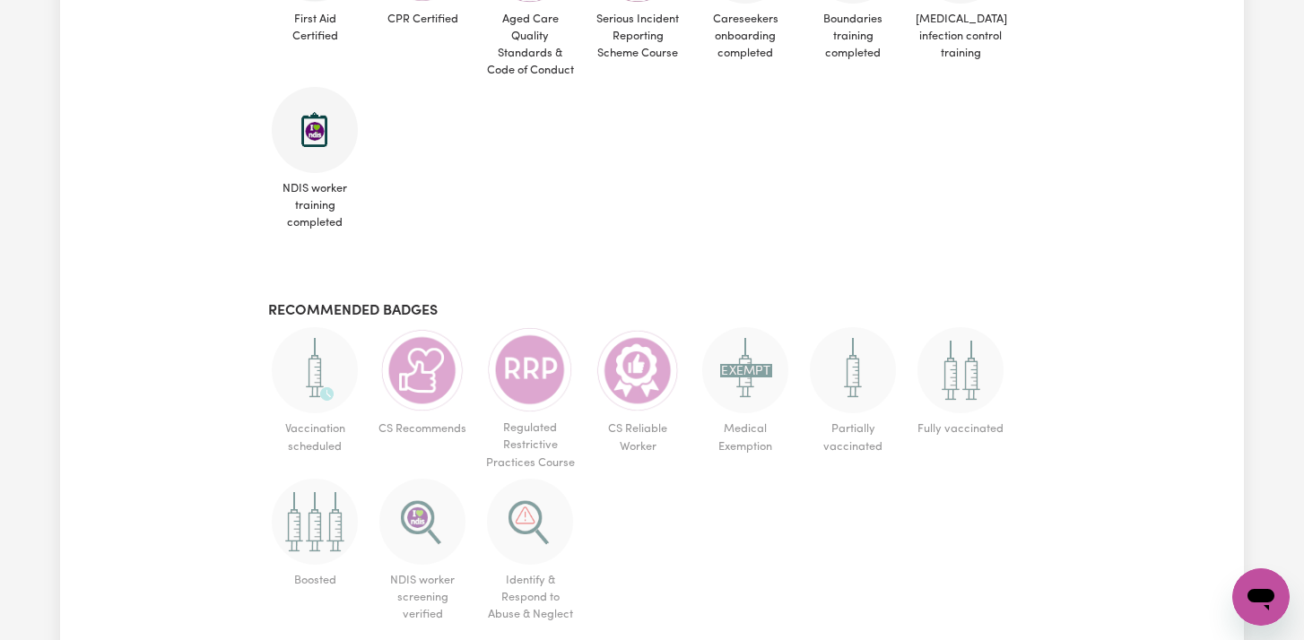
scroll to position [1218, 0]
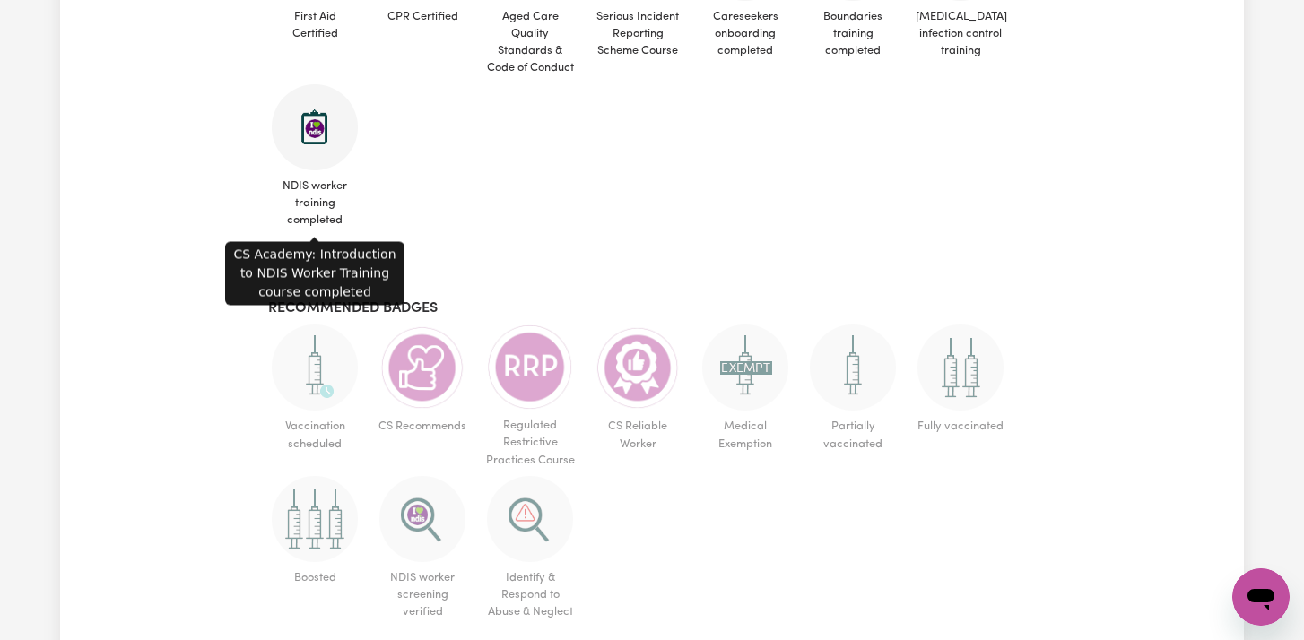
click at [317, 157] on img at bounding box center [315, 127] width 86 height 86
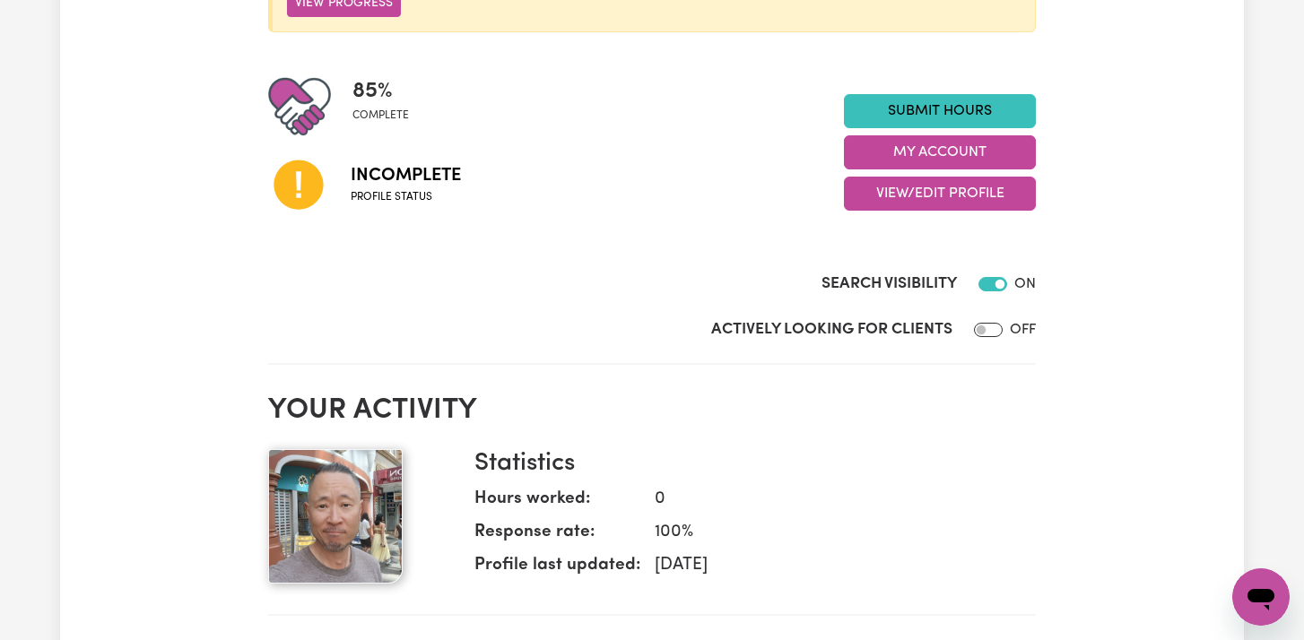
scroll to position [377, 0]
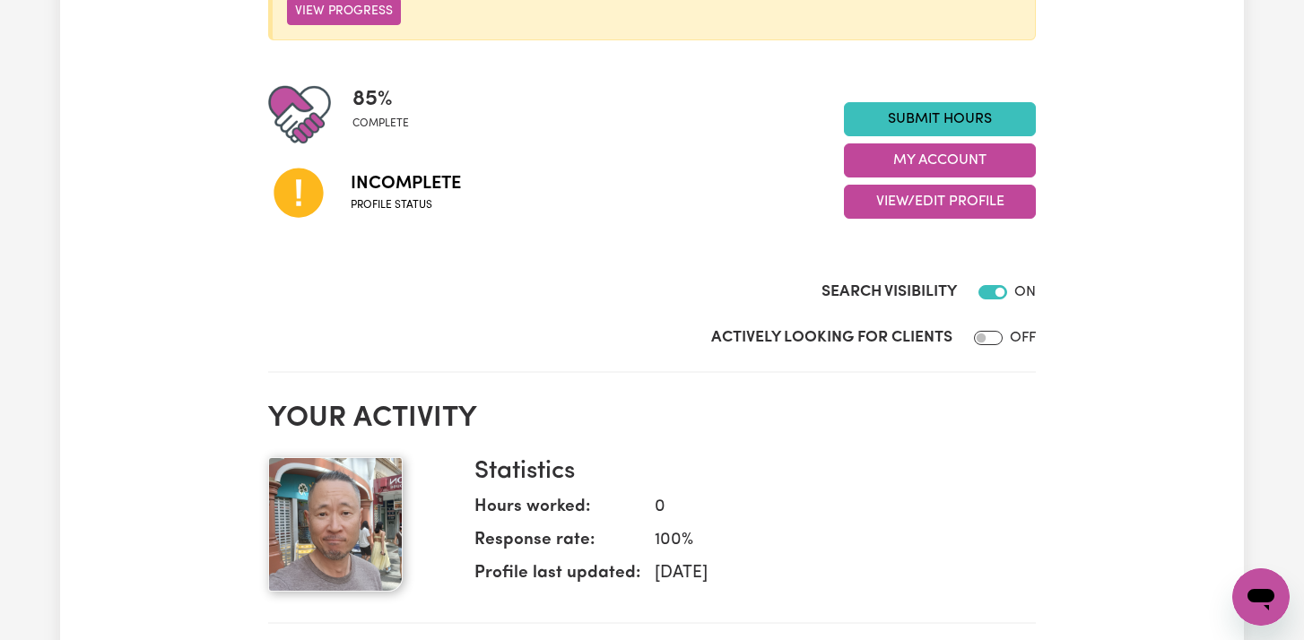
click at [657, 270] on div "Search Visibility ON" at bounding box center [652, 275] width 768 height 74
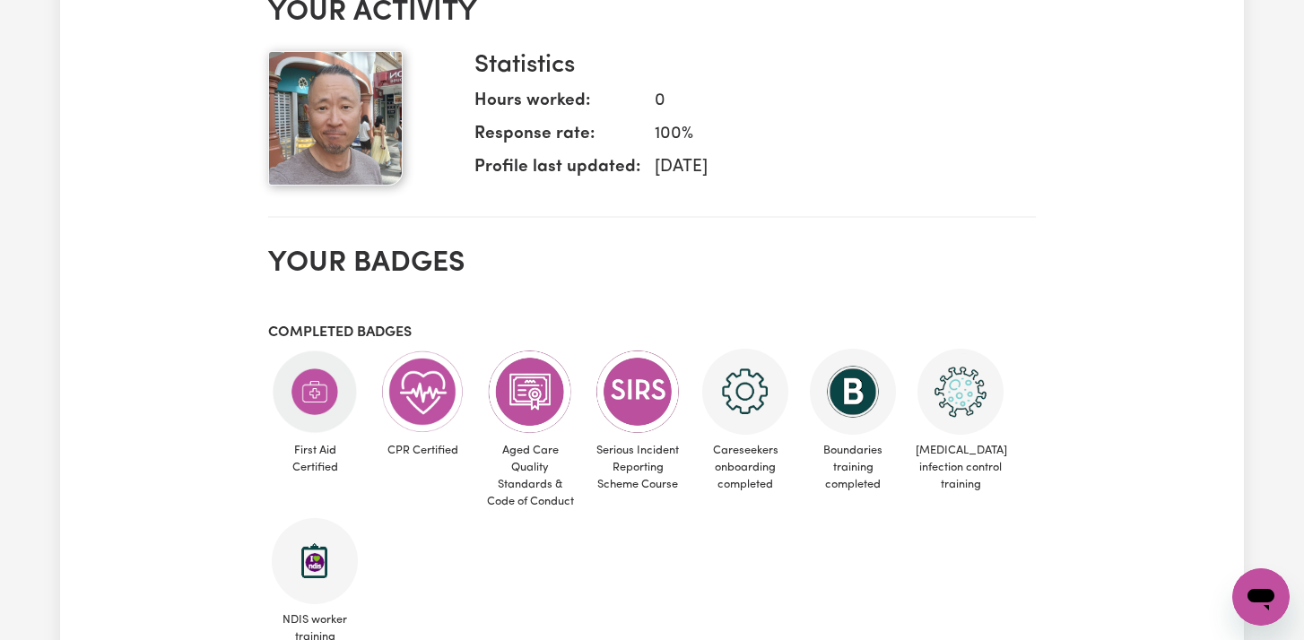
scroll to position [779, 0]
